Goal: Navigation & Orientation: Find specific page/section

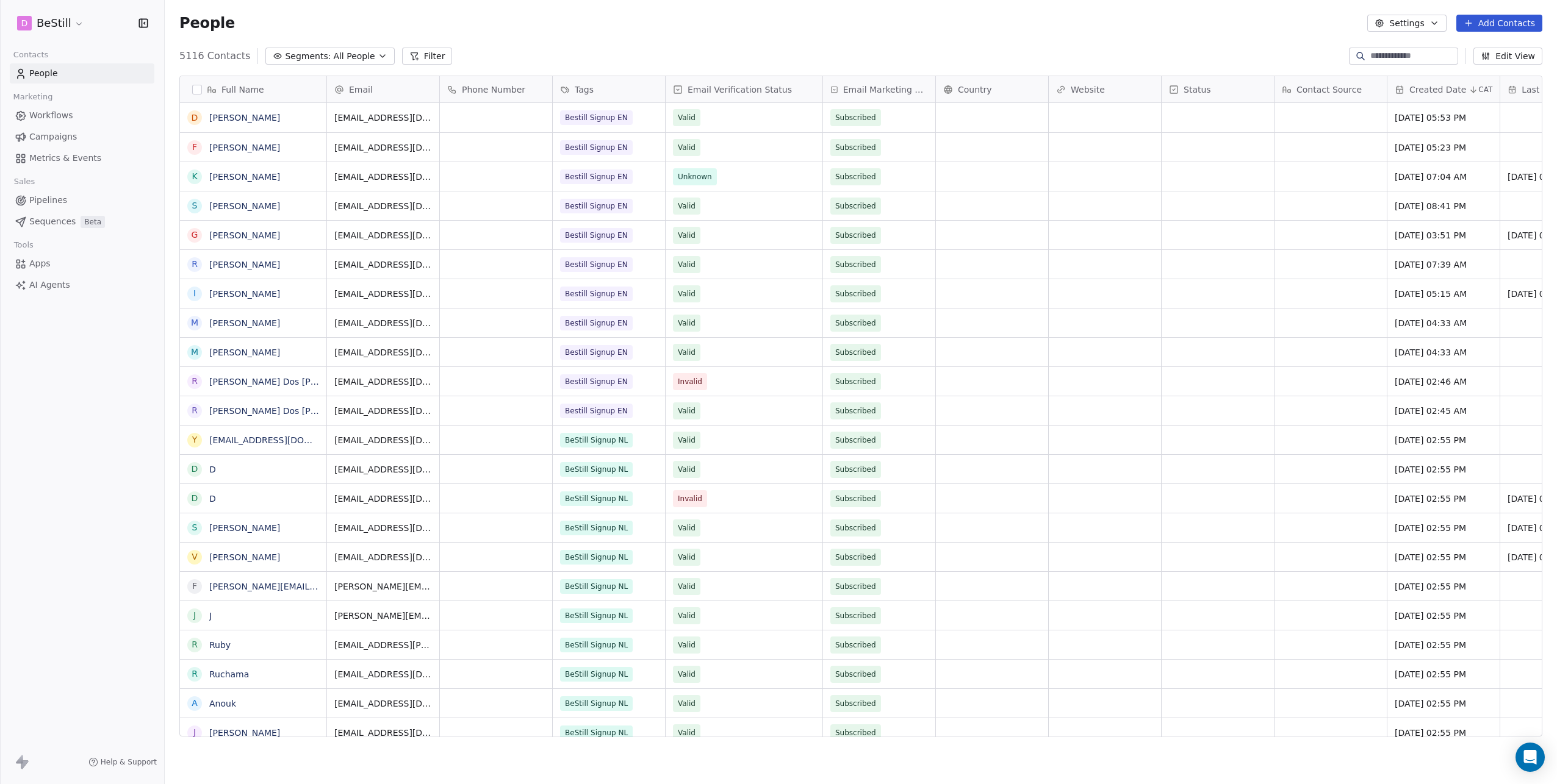
scroll to position [10, 10]
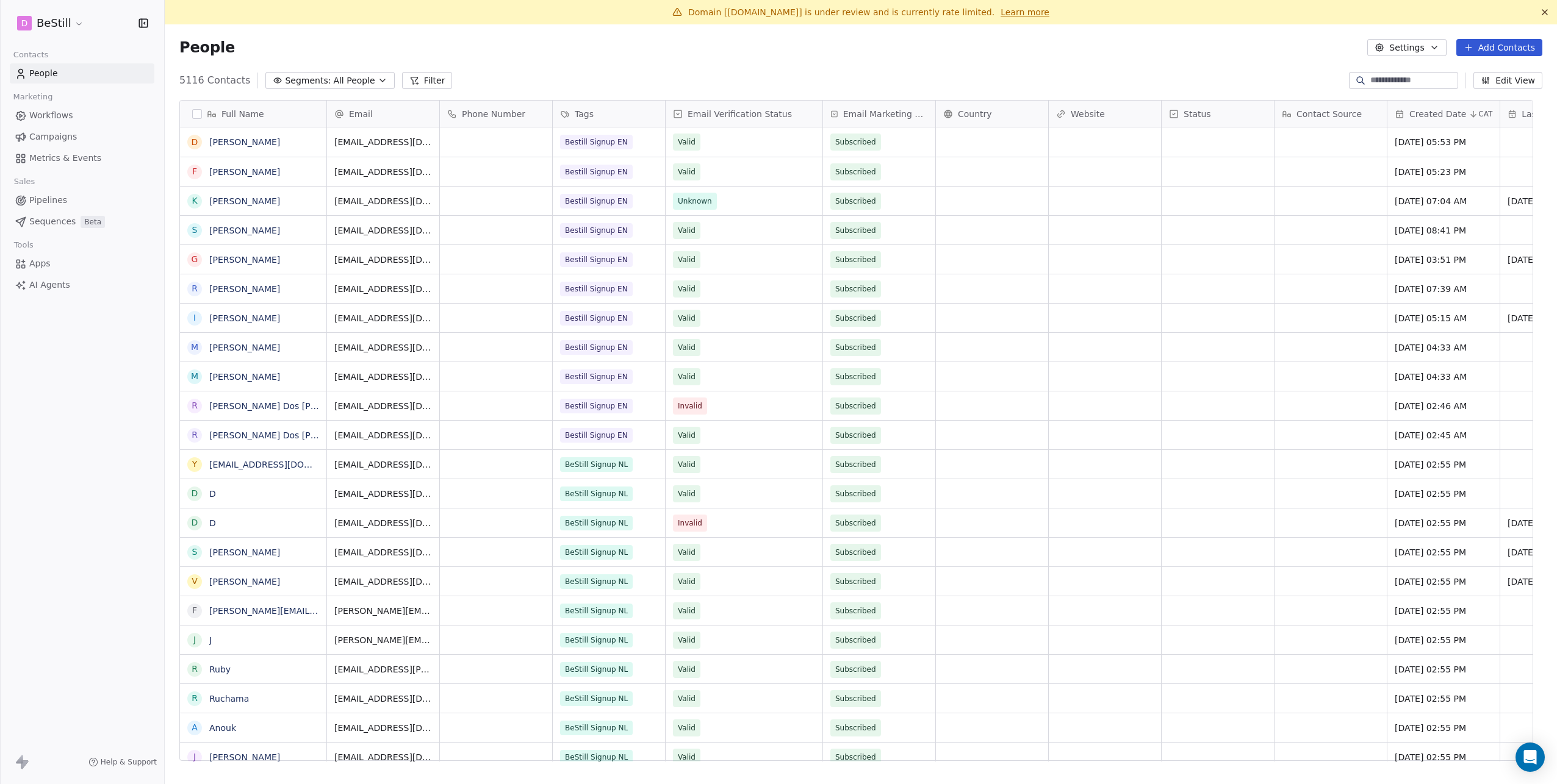
click at [1001, 11] on link "Learn more" at bounding box center [1025, 12] width 49 height 12
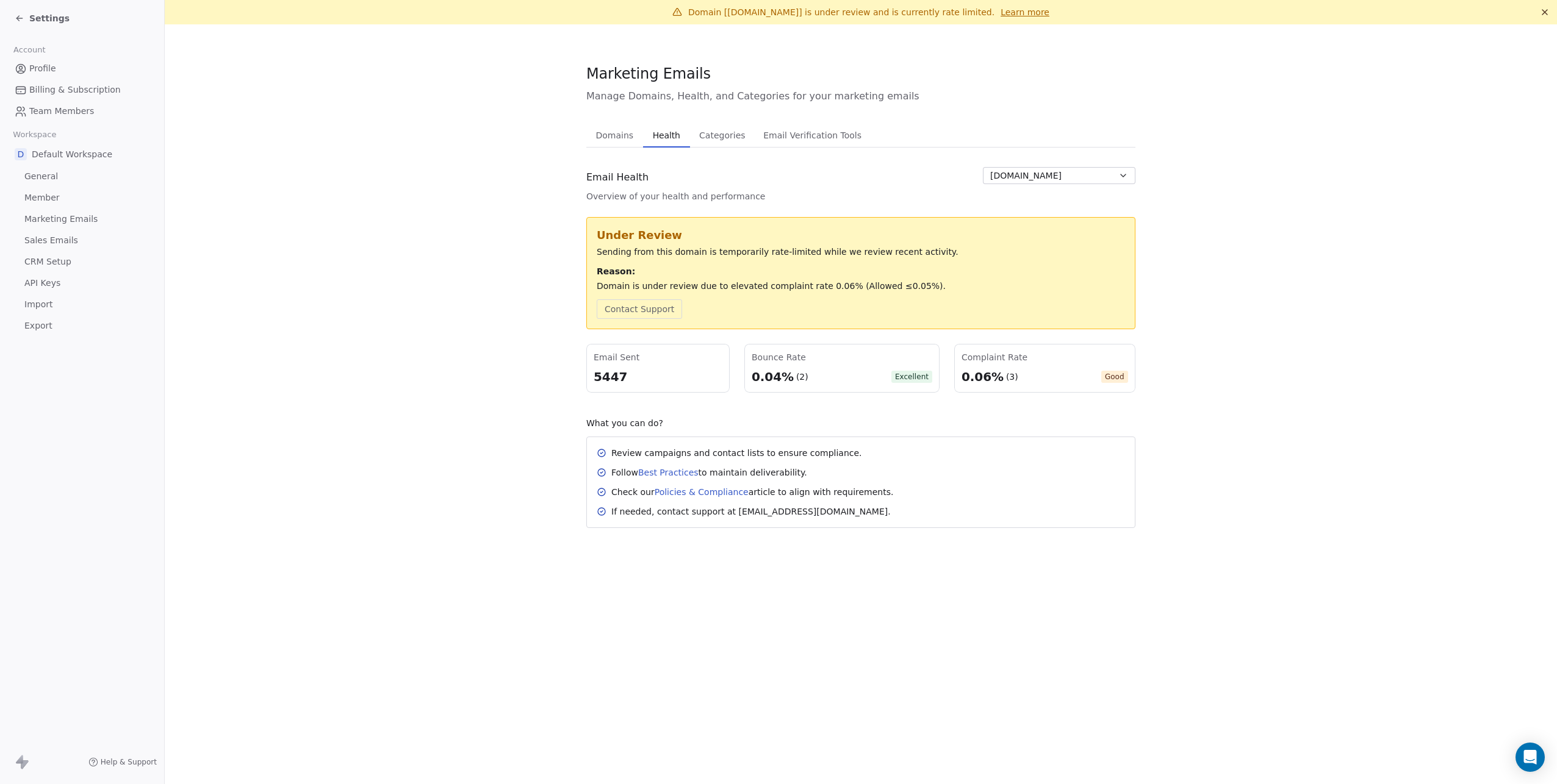
click at [714, 135] on span "Categories" at bounding box center [722, 135] width 56 height 17
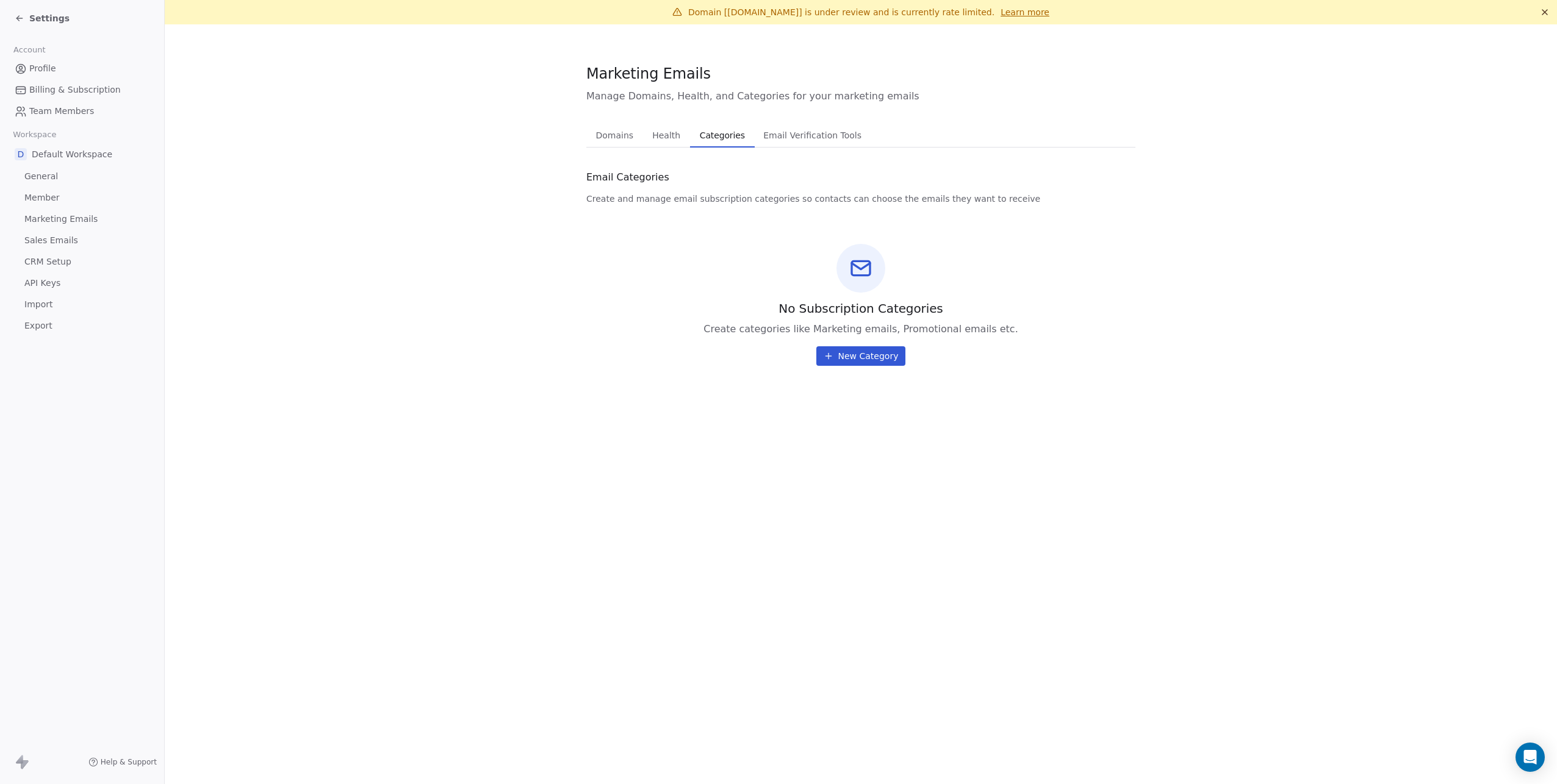
click at [799, 138] on span "Email Verification Tools" at bounding box center [813, 135] width 108 height 17
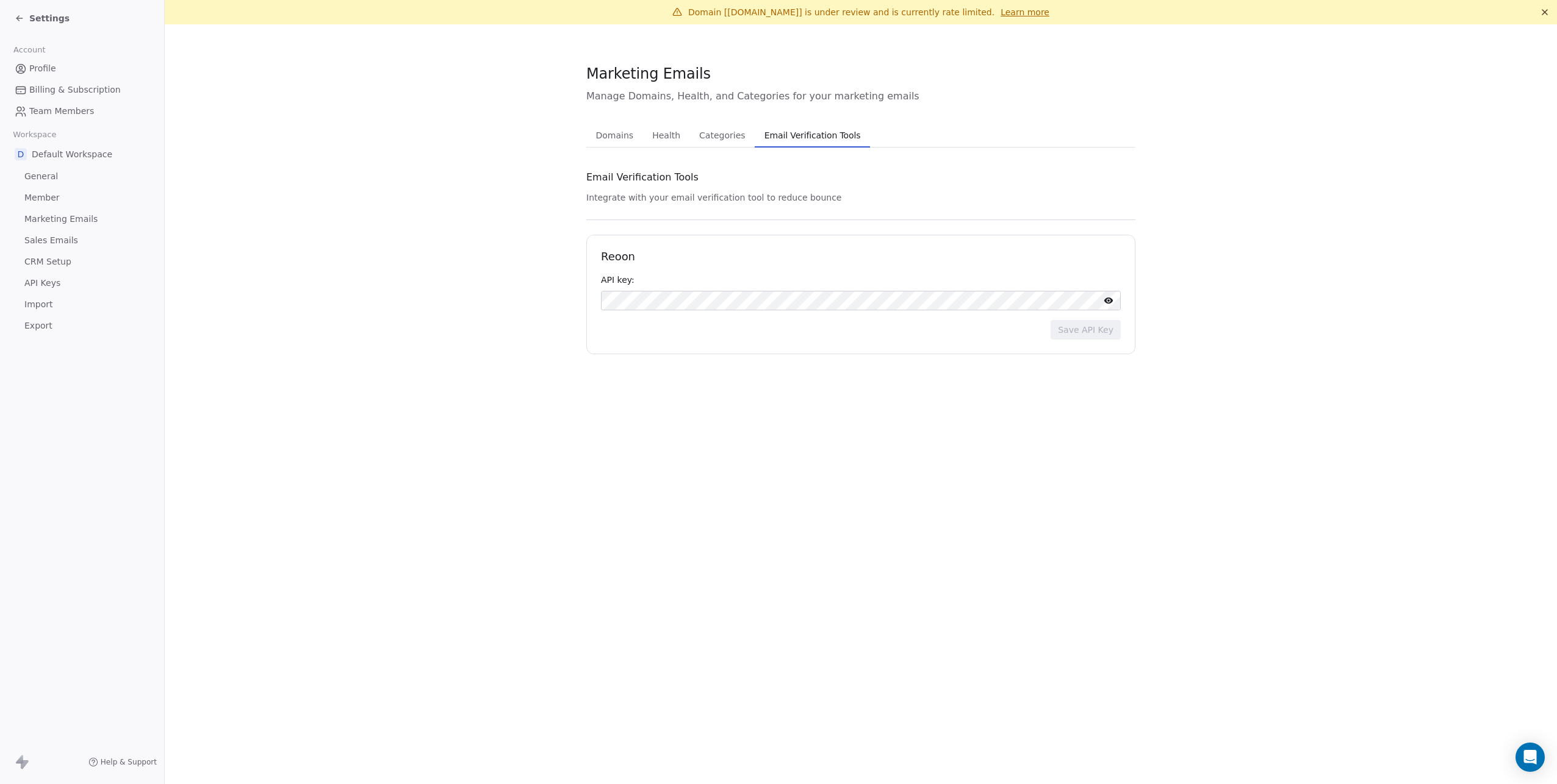
click at [632, 138] on span "Domains" at bounding box center [615, 135] width 48 height 17
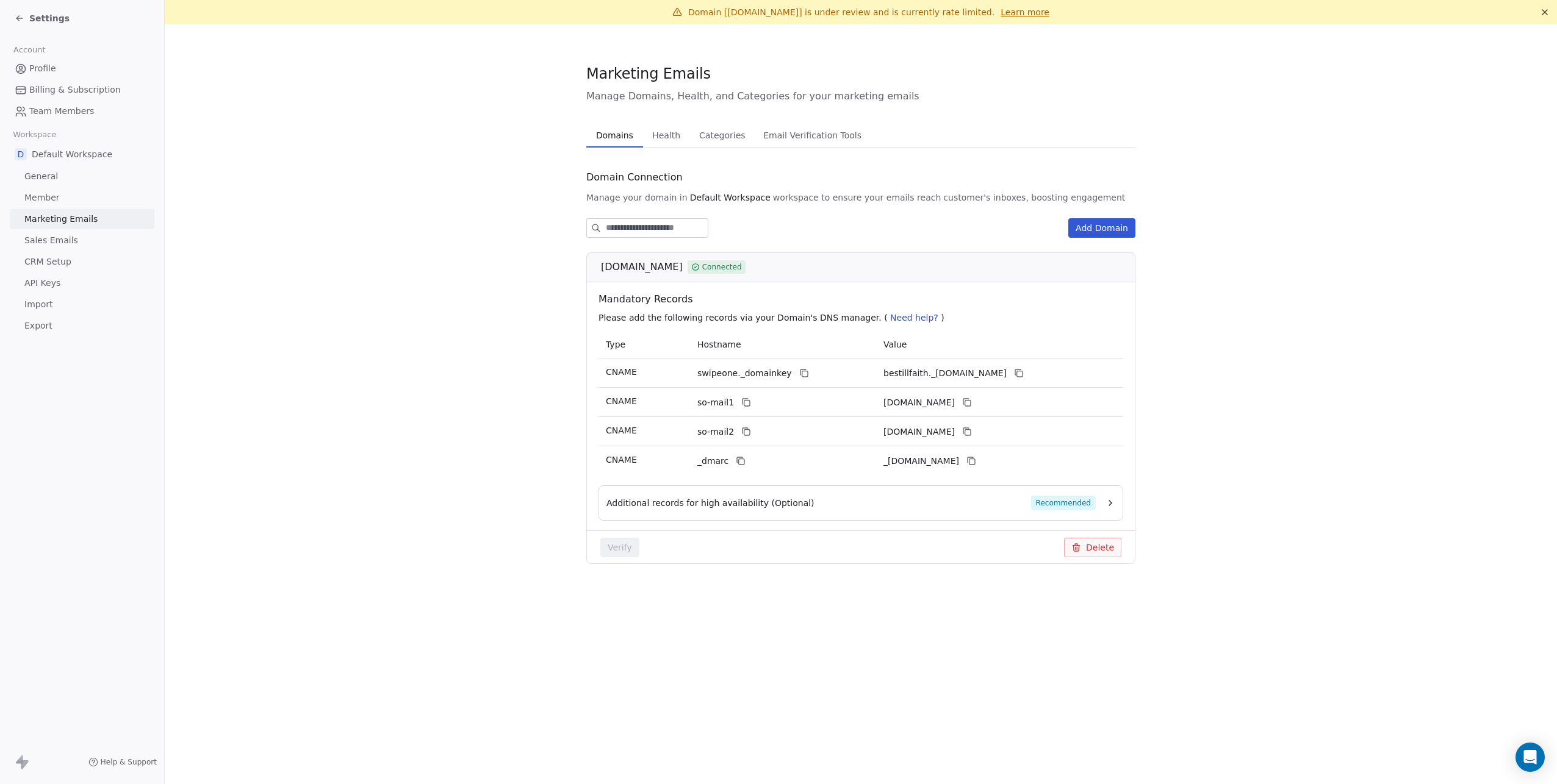
click at [23, 23] on icon at bounding box center [20, 19] width 10 height 10
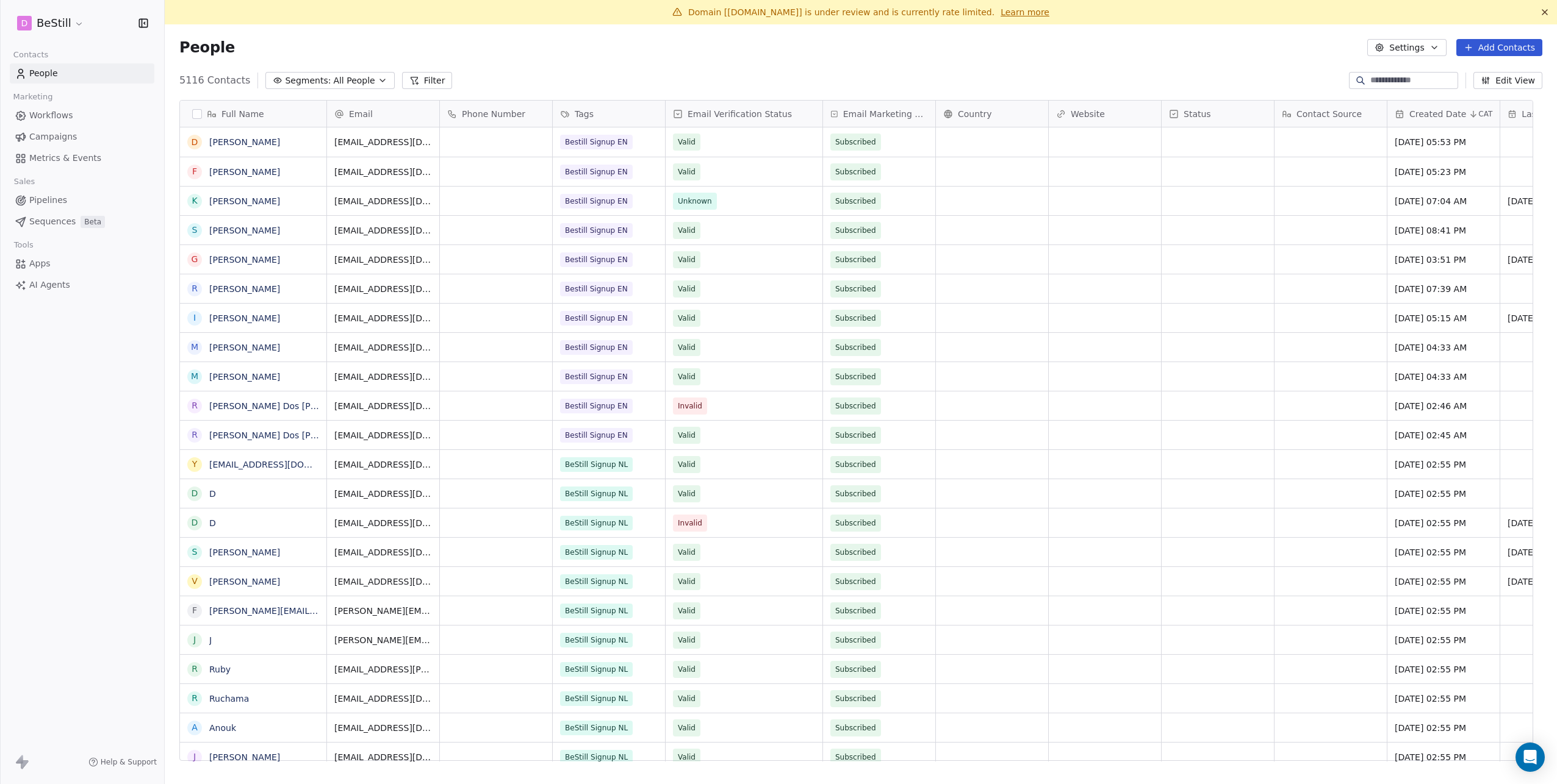
scroll to position [681, 1374]
click at [54, 133] on span "Campaigns" at bounding box center [53, 137] width 48 height 13
